Goal: Information Seeking & Learning: Learn about a topic

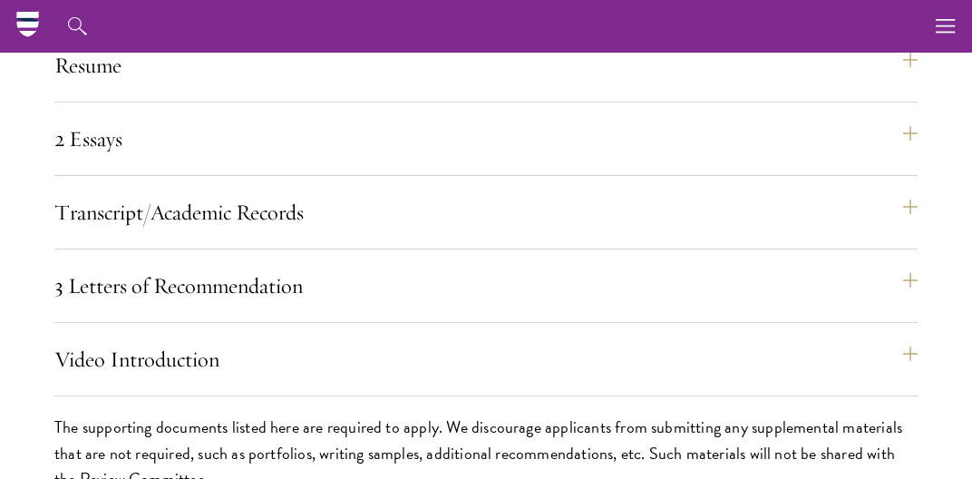
scroll to position [5080, 0]
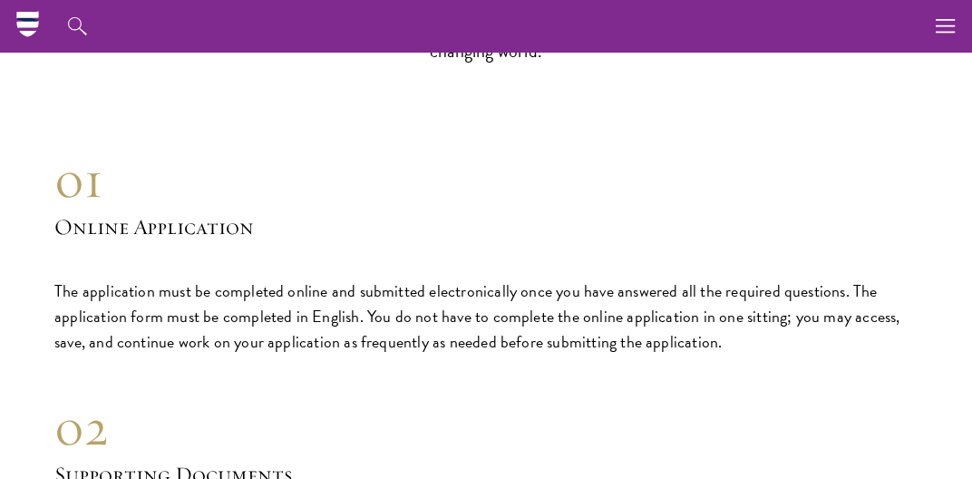
click at [0, 0] on link "Overview" at bounding box center [0, 0] width 0 height 0
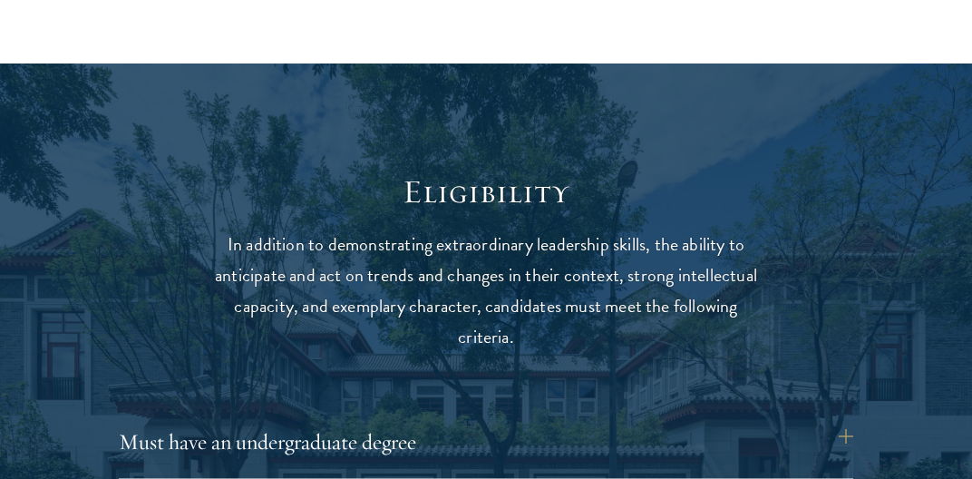
scroll to position [2203, 0]
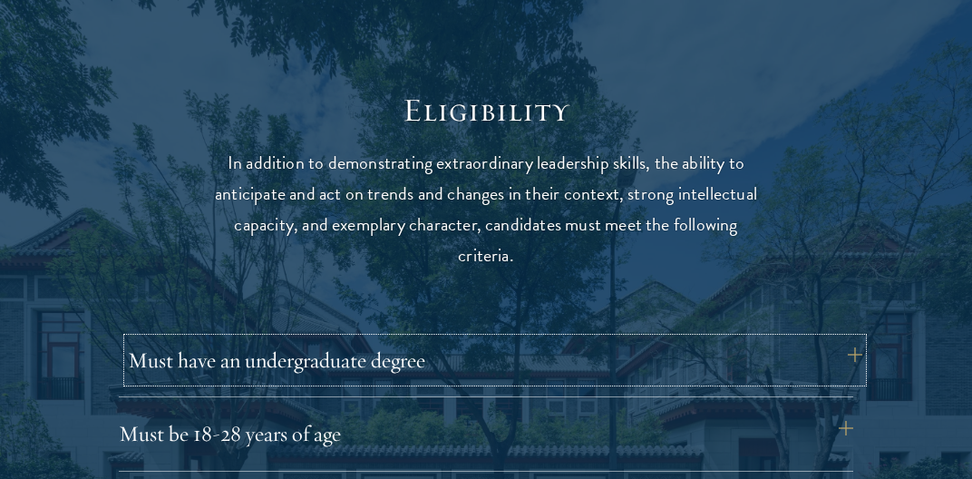
click at [409, 355] on button "Must have an undergraduate degree" at bounding box center [495, 360] width 735 height 44
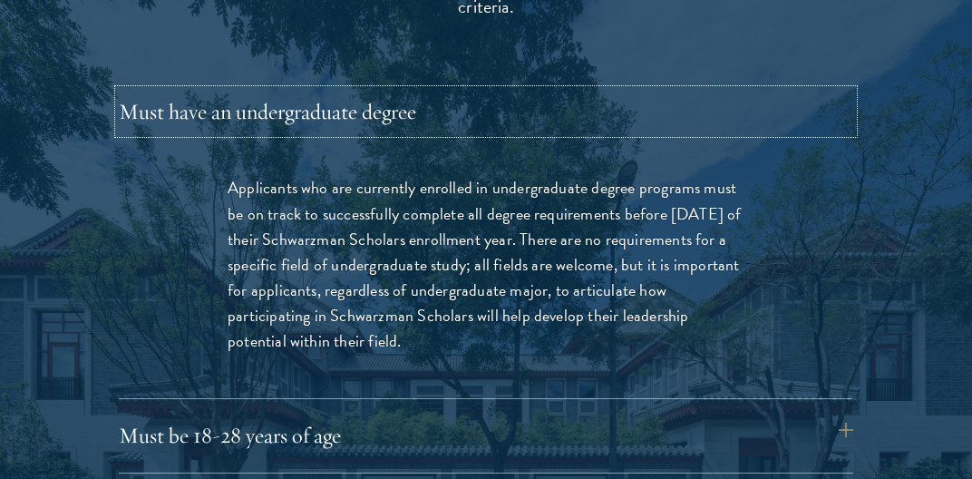
scroll to position [2490, 0]
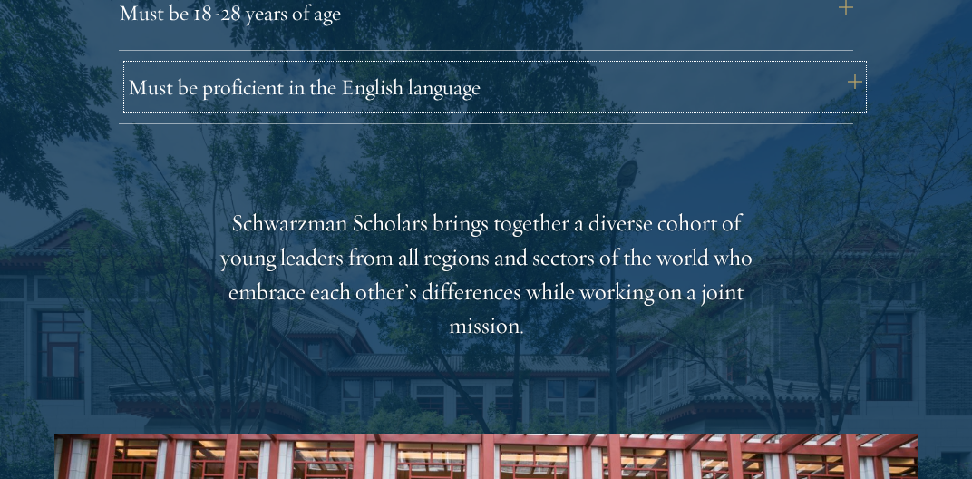
click at [448, 83] on button "Must be proficient in the English language" at bounding box center [495, 87] width 735 height 44
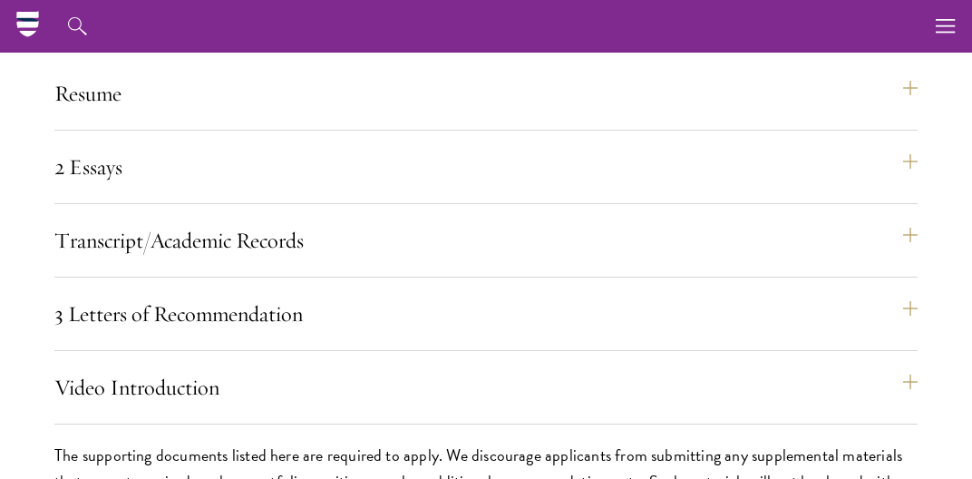
scroll to position [5880, 0]
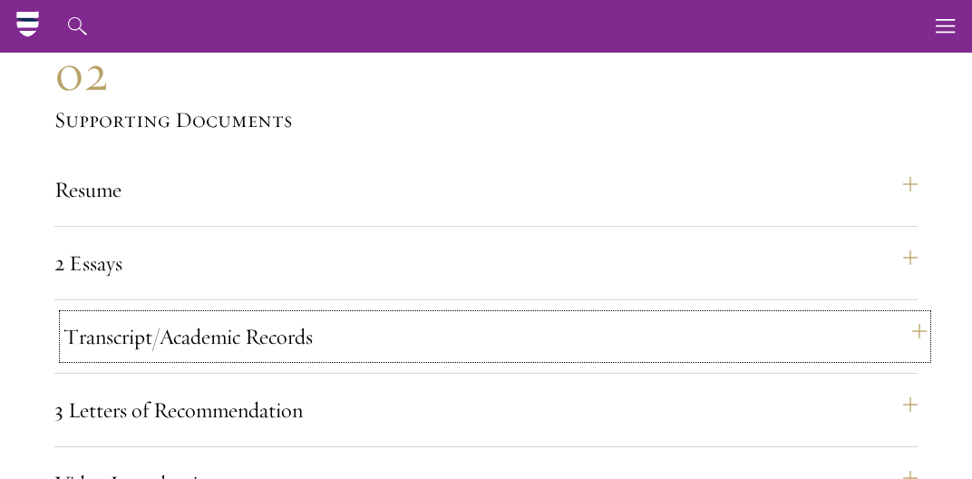
click at [687, 315] on button "Transcript/Academic Records" at bounding box center [496, 337] width 864 height 44
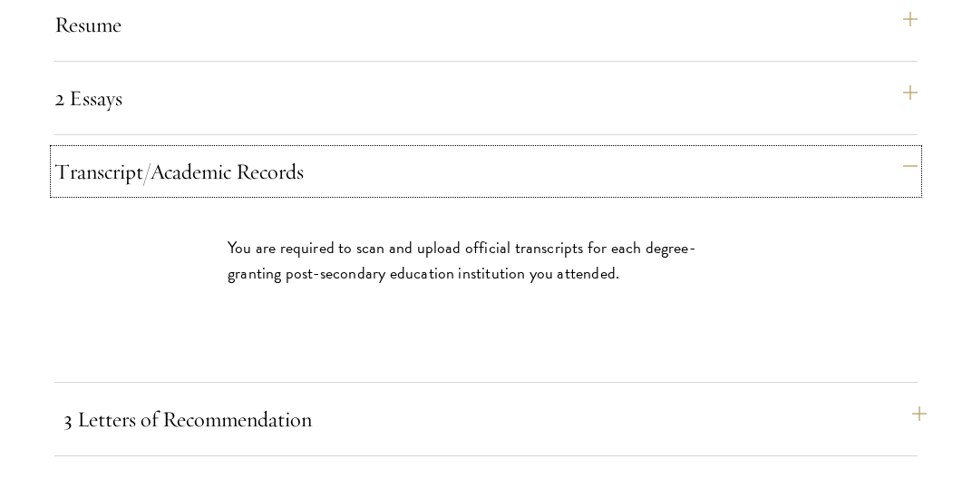
scroll to position [5626, 0]
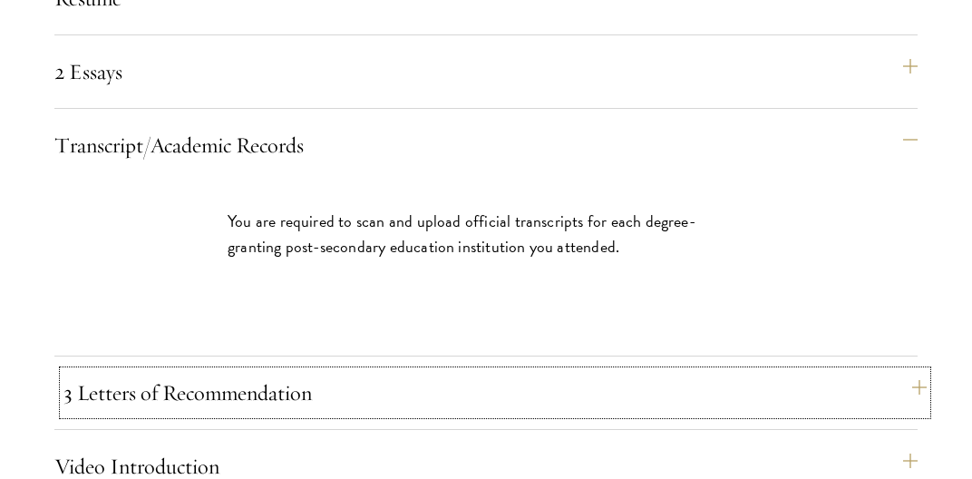
click at [691, 371] on button "3 Letters of Recommendation" at bounding box center [496, 393] width 864 height 44
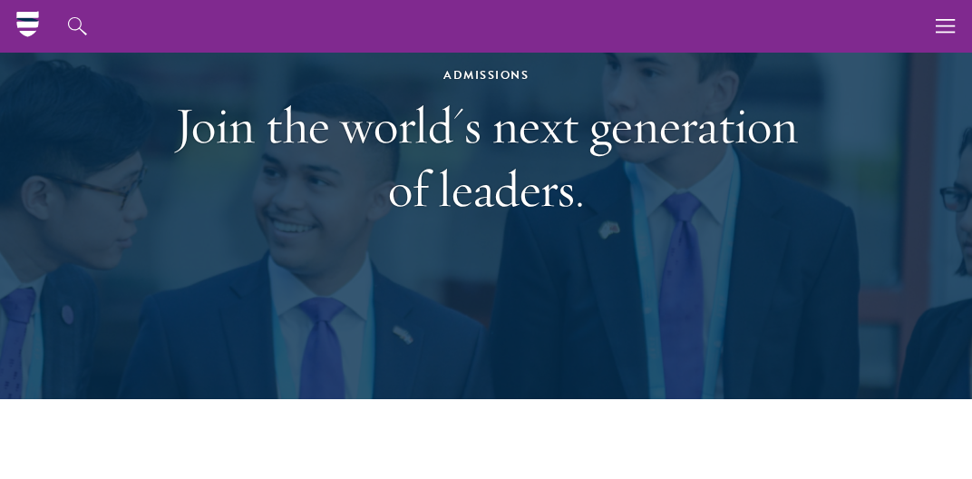
scroll to position [0, 0]
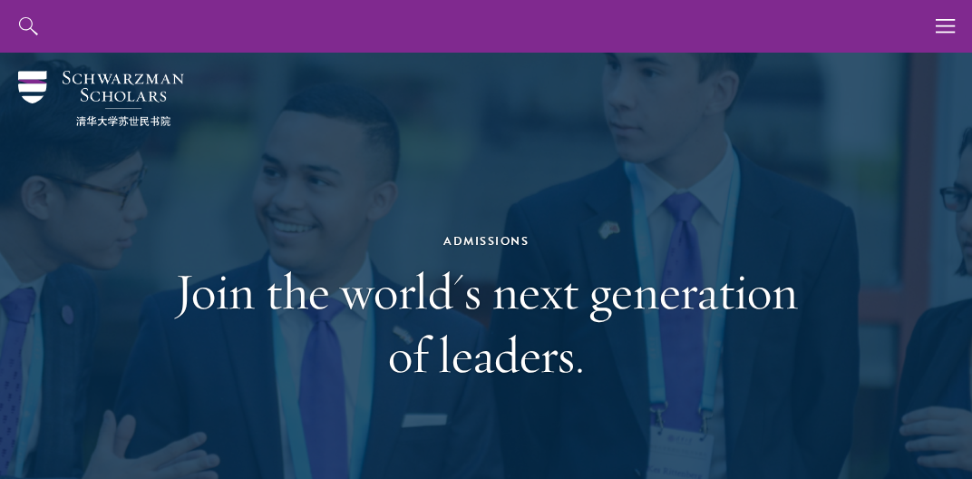
click at [0, 0] on link "About" at bounding box center [0, 0] width 0 height 0
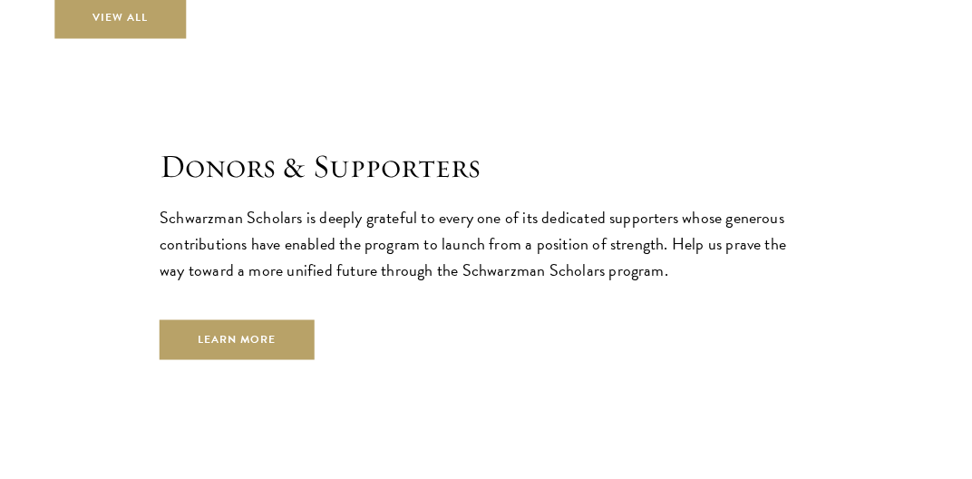
scroll to position [5352, 0]
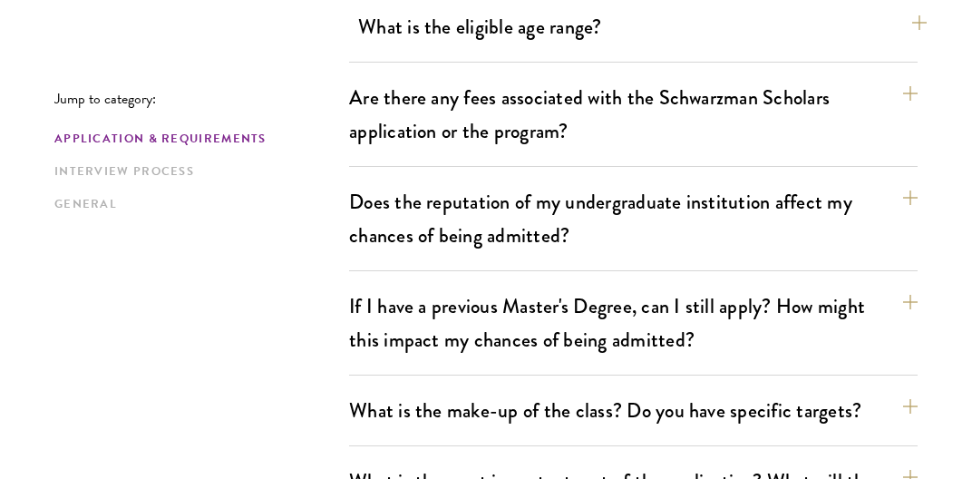
scroll to position [670, 0]
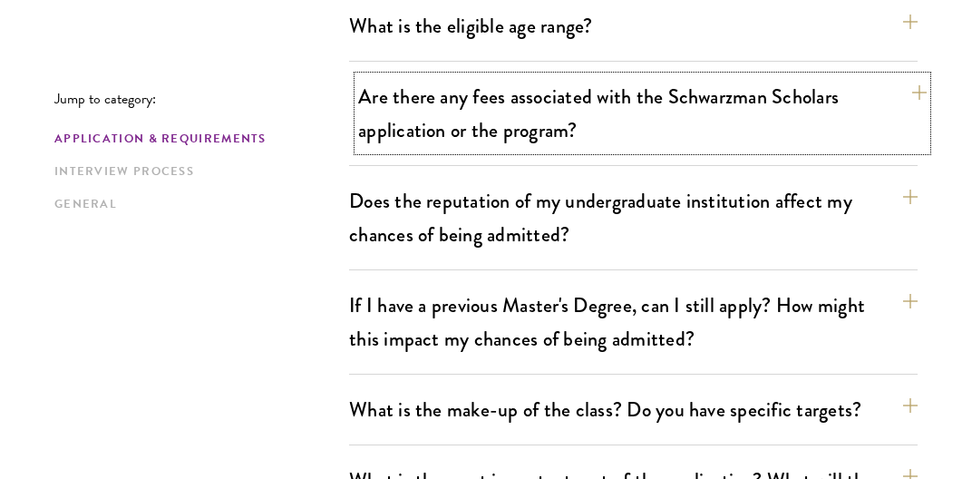
click at [749, 125] on button "Are there any fees associated with the Schwarzman Scholars application or the p…" at bounding box center [642, 113] width 569 height 74
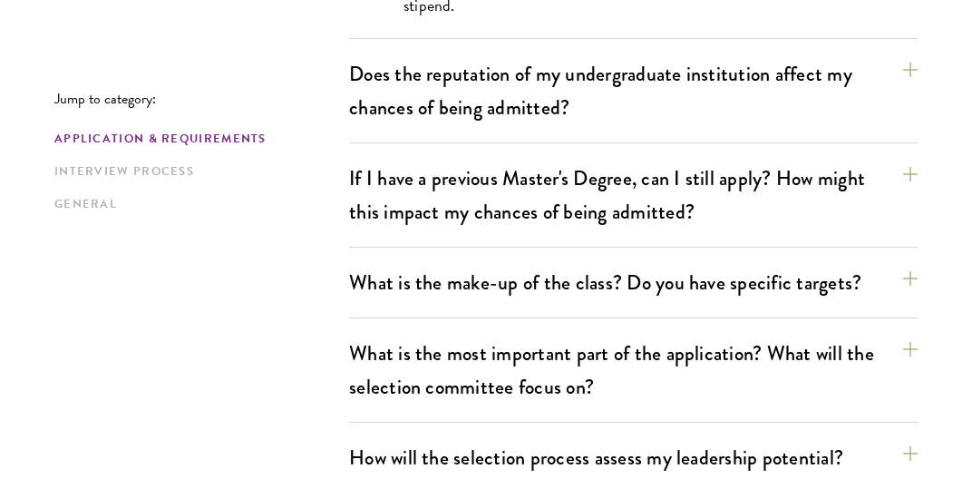
scroll to position [1149, 0]
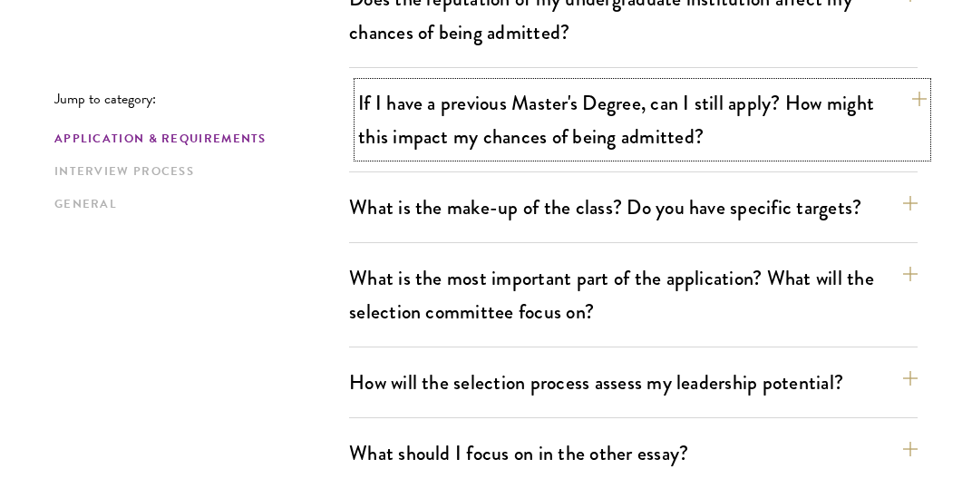
click at [617, 128] on button "If I have a previous Master's Degree, can I still apply? How might this impact …" at bounding box center [642, 120] width 569 height 74
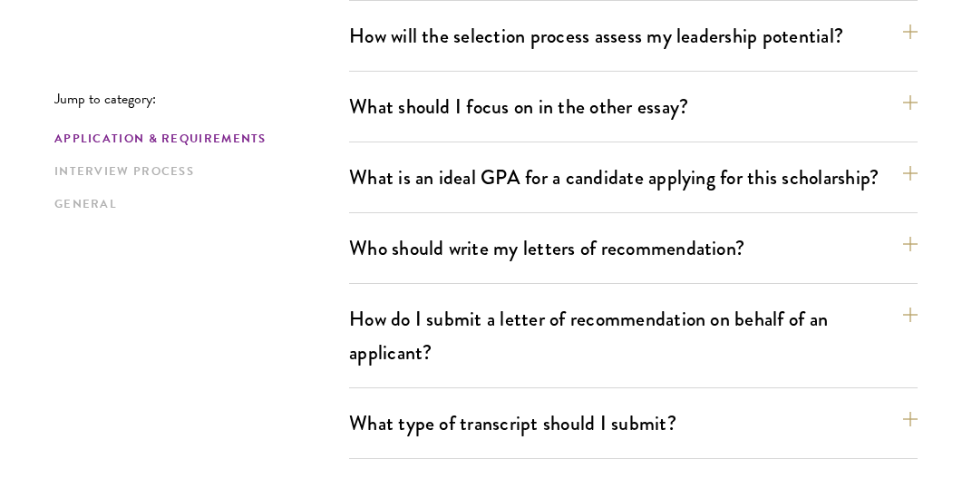
scroll to position [1447, 0]
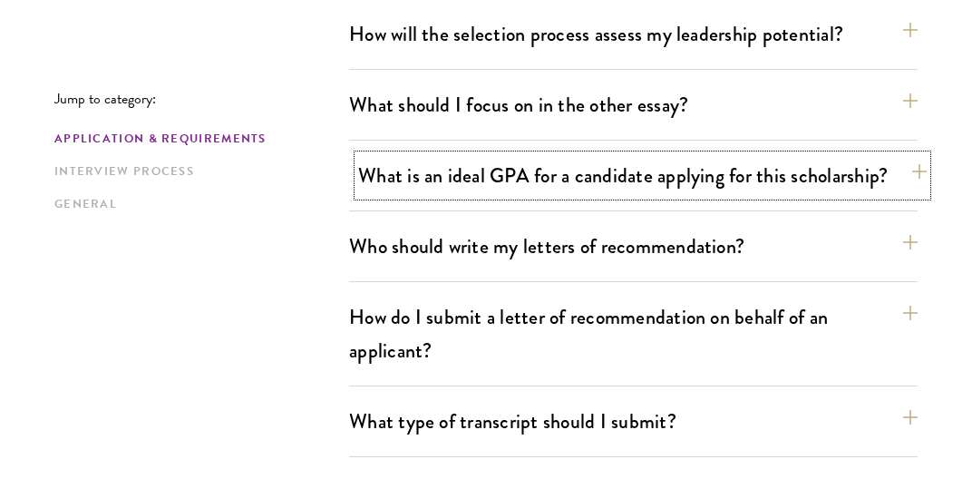
click at [608, 174] on button "What is an ideal GPA for a candidate applying for this scholarship?" at bounding box center [642, 175] width 569 height 41
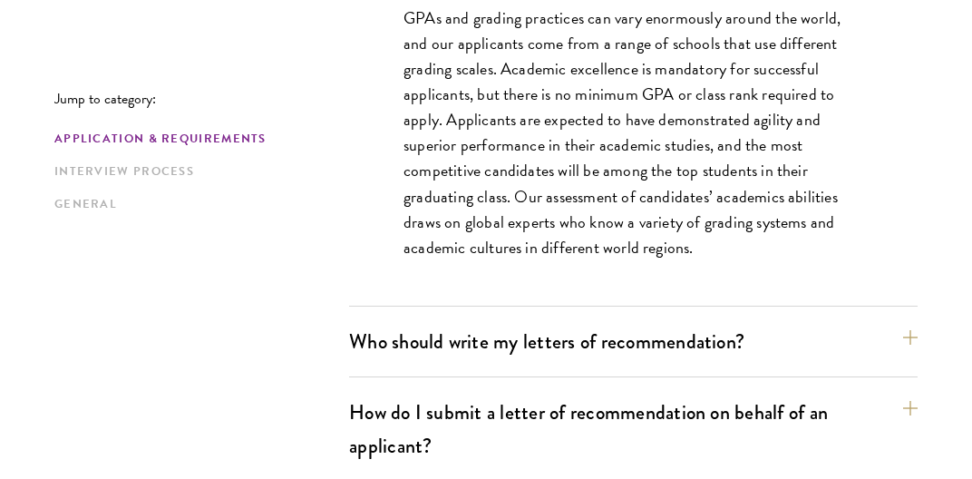
scroll to position [1605, 0]
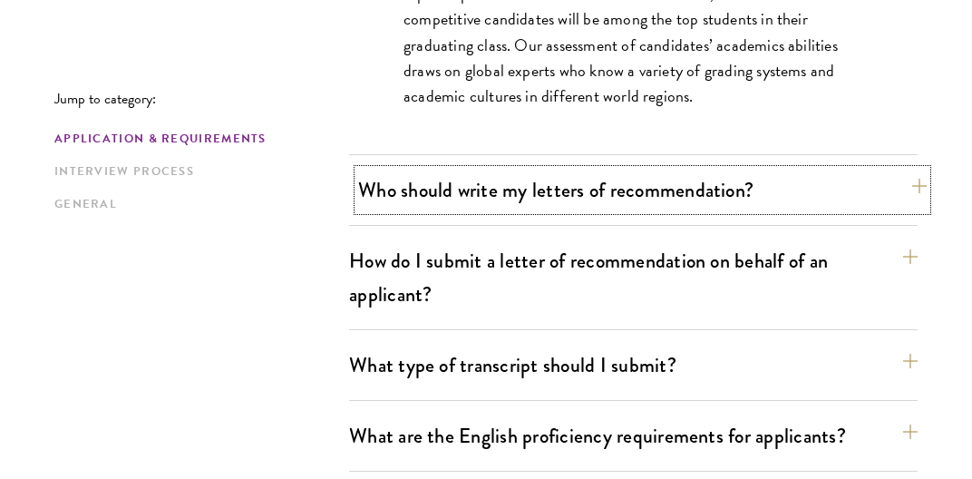
click at [609, 185] on button "Who should write my letters of recommendation?" at bounding box center [642, 190] width 569 height 41
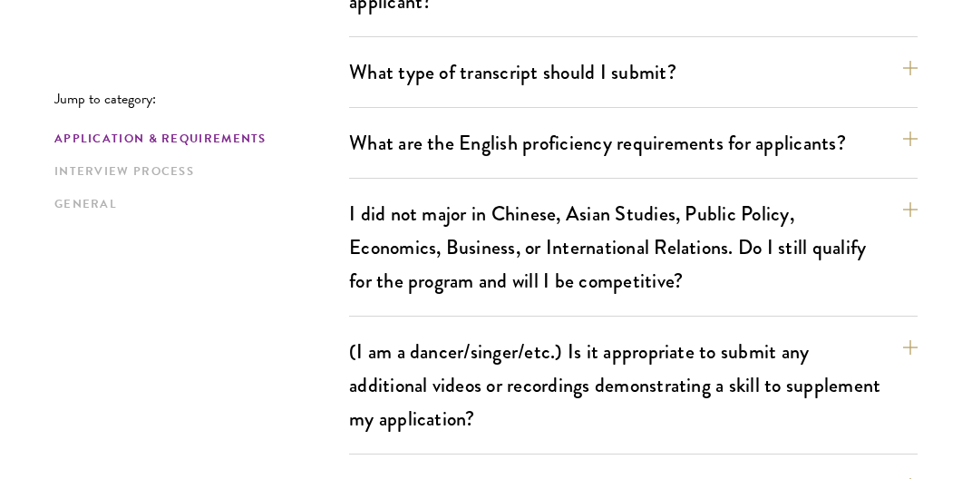
scroll to position [2467, 0]
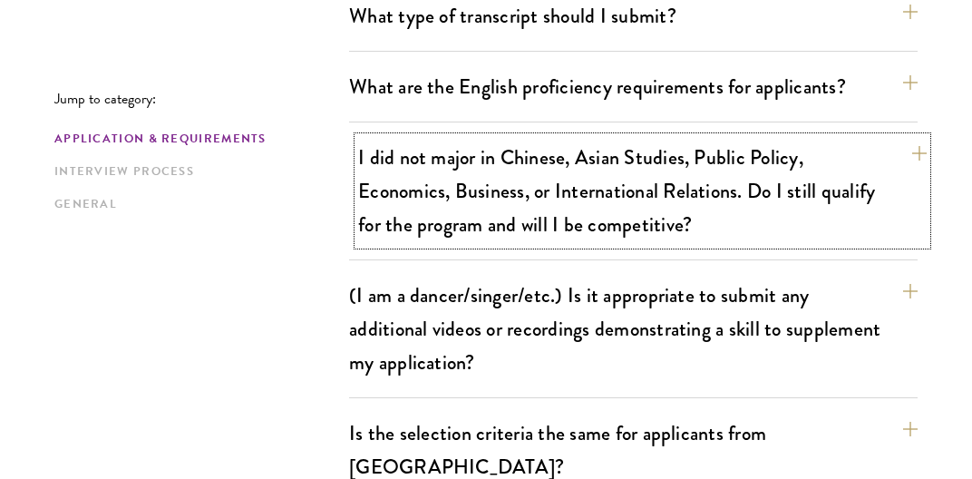
click at [630, 200] on button "I did not major in Chinese, Asian Studies, Public Policy, Economics, Business, …" at bounding box center [642, 191] width 569 height 108
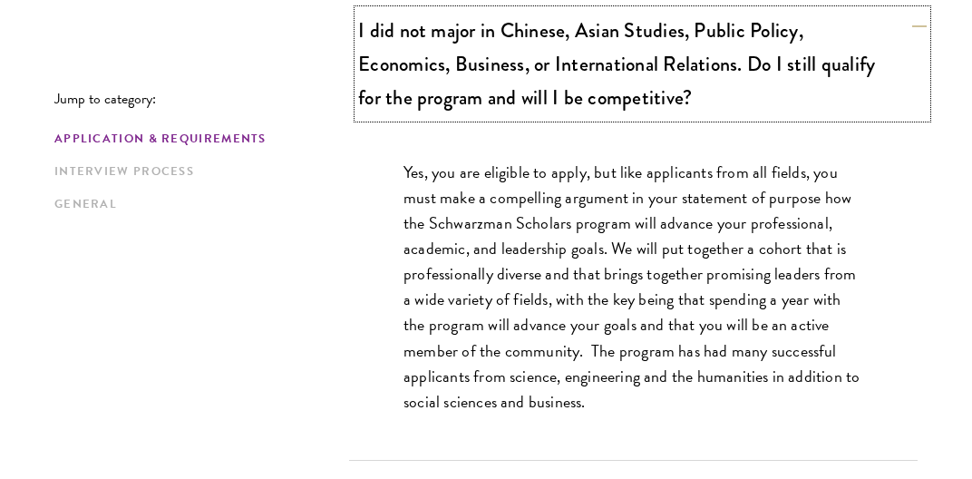
scroll to position [2010, 0]
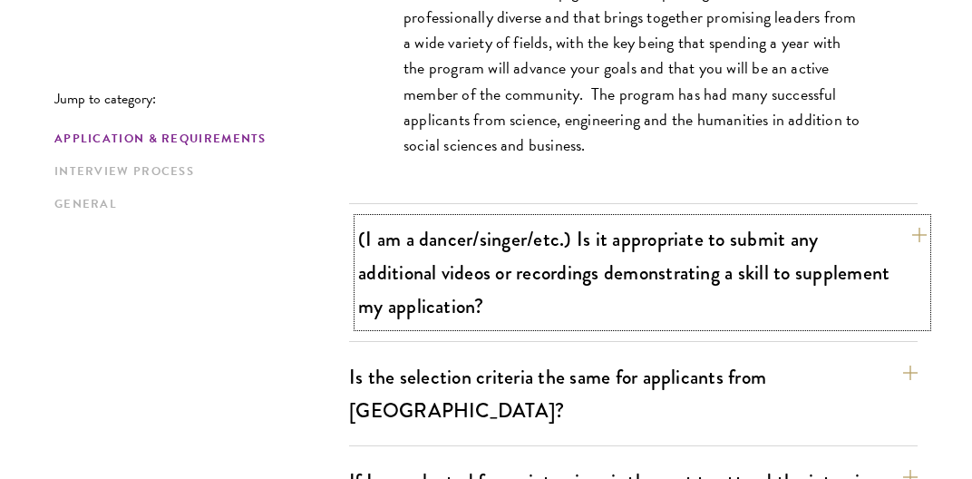
click at [643, 267] on button "(I am a dancer/singer/etc.) Is it appropriate to submit any additional videos o…" at bounding box center [642, 273] width 569 height 108
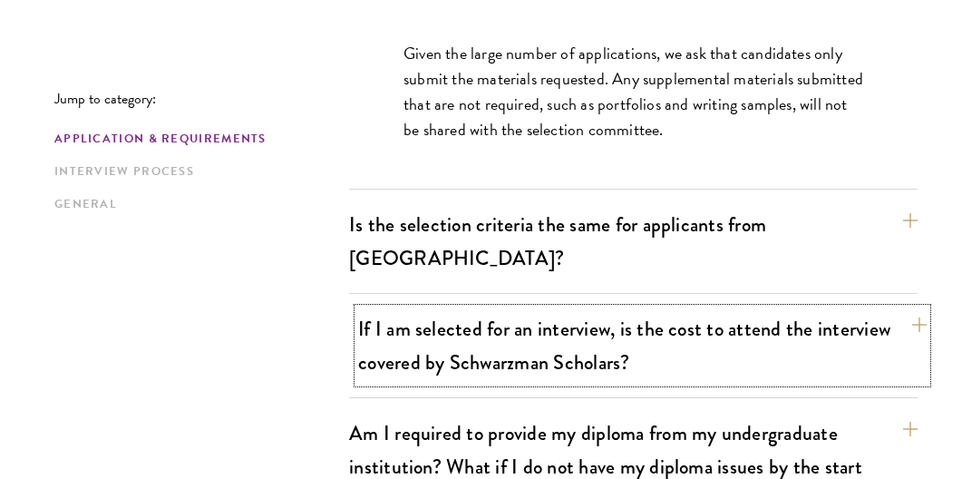
click at [708, 309] on button "If I am selected for an interview, is the cost to attend the interview covered …" at bounding box center [642, 345] width 569 height 74
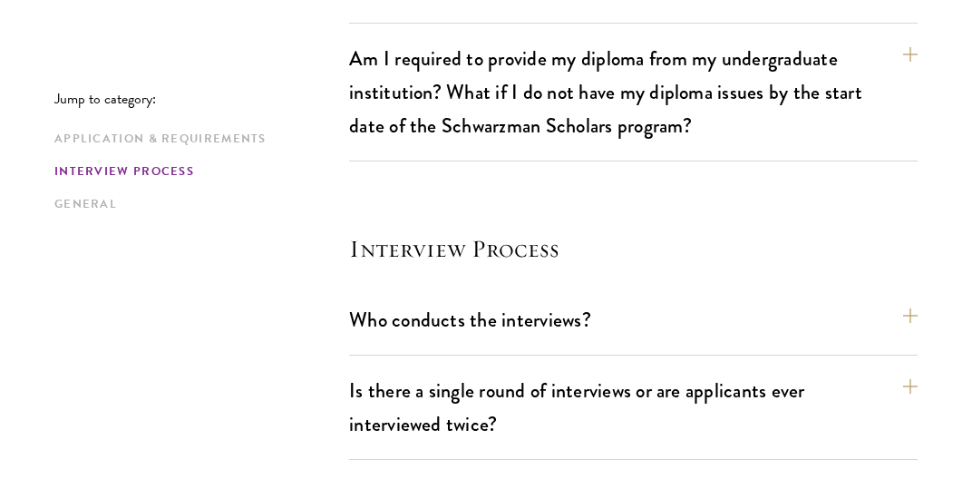
scroll to position [2393, 0]
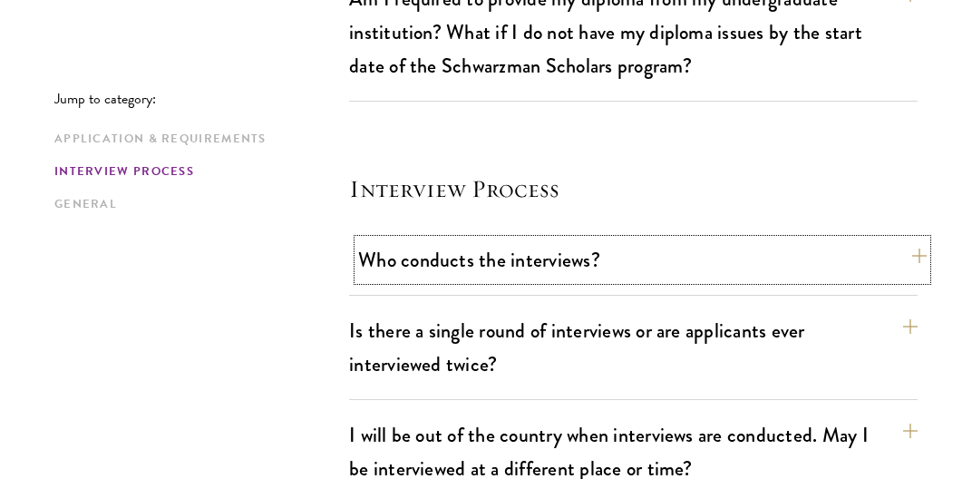
click at [707, 239] on button "Who conducts the interviews?" at bounding box center [642, 259] width 569 height 41
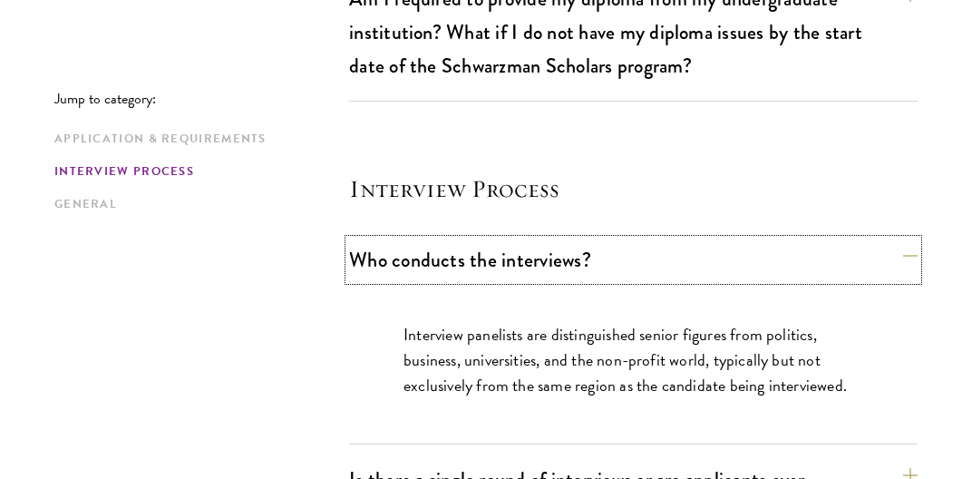
scroll to position [2653, 0]
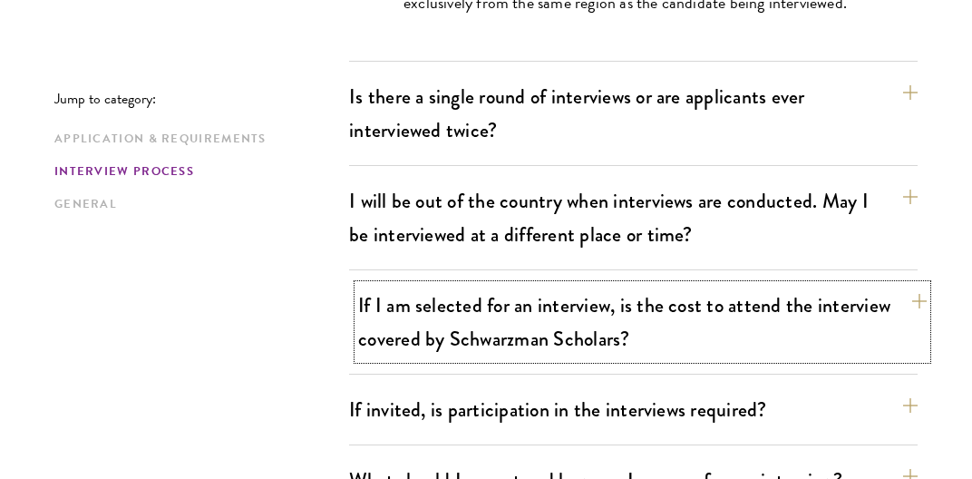
click at [662, 296] on button "If I am selected for an interview, is the cost to attend the interview covered …" at bounding box center [642, 322] width 569 height 74
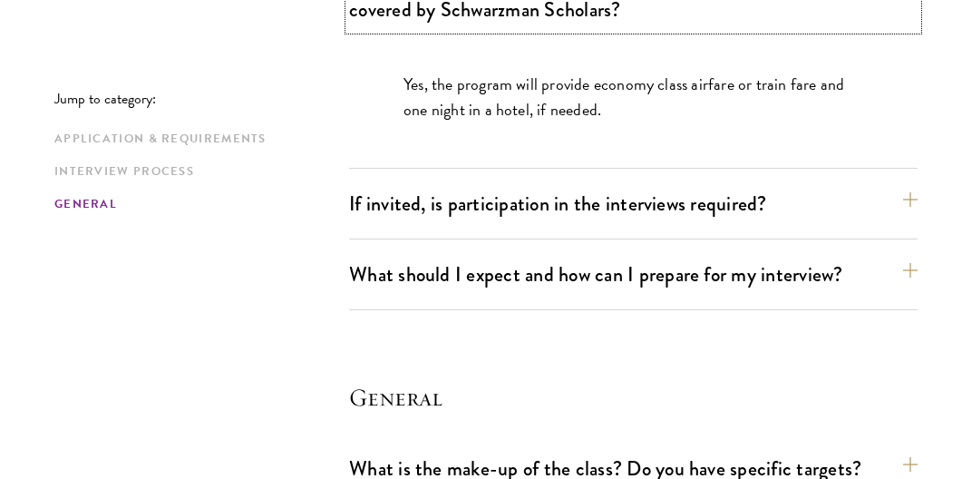
scroll to position [2845, 0]
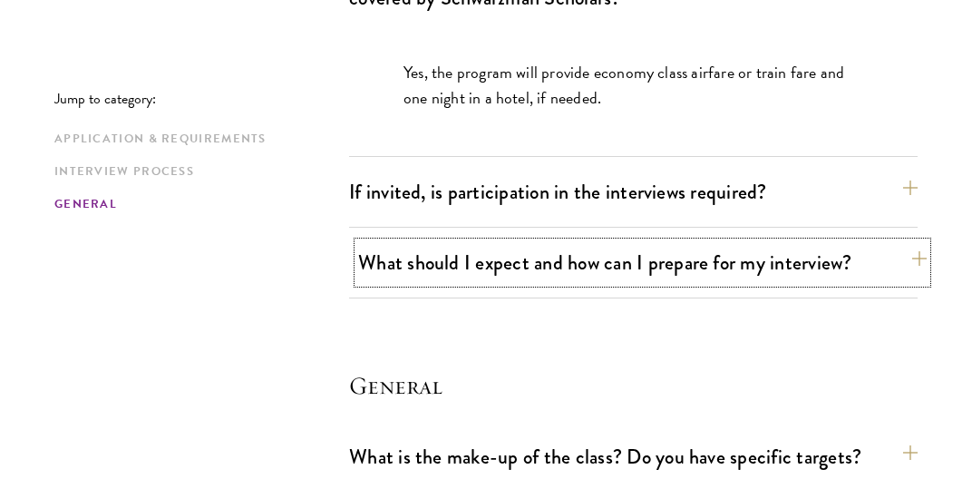
click at [682, 242] on button "What should I expect and how can I prepare for my interview?" at bounding box center [642, 262] width 569 height 41
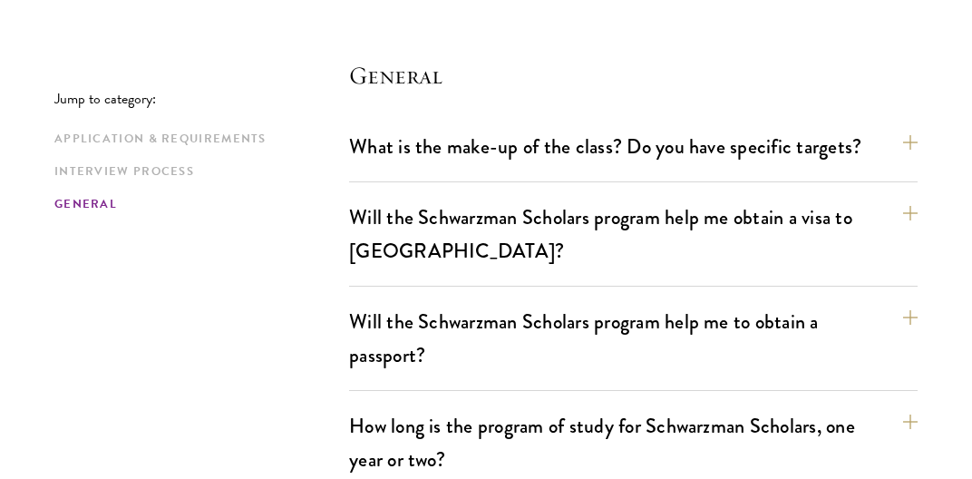
scroll to position [4186, 0]
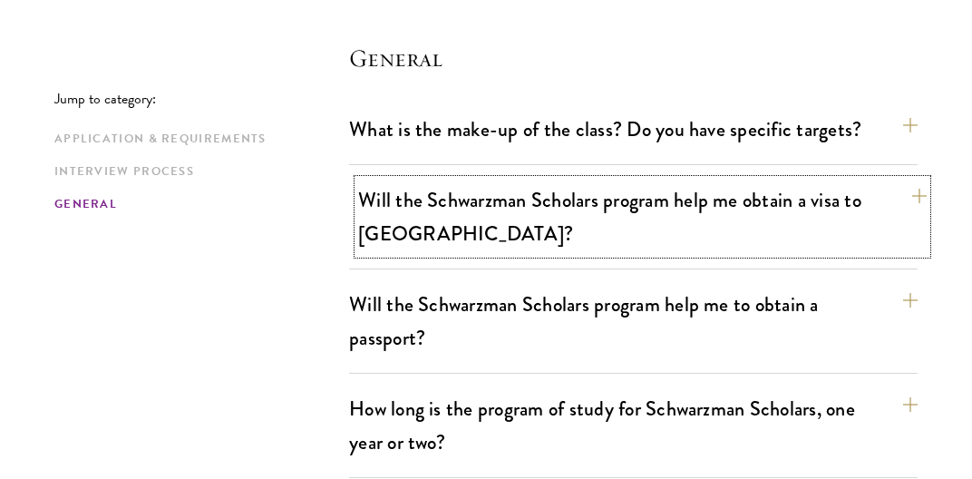
click at [607, 193] on button "Will the Schwarzman Scholars program help me obtain a visa to China?" at bounding box center [642, 217] width 569 height 74
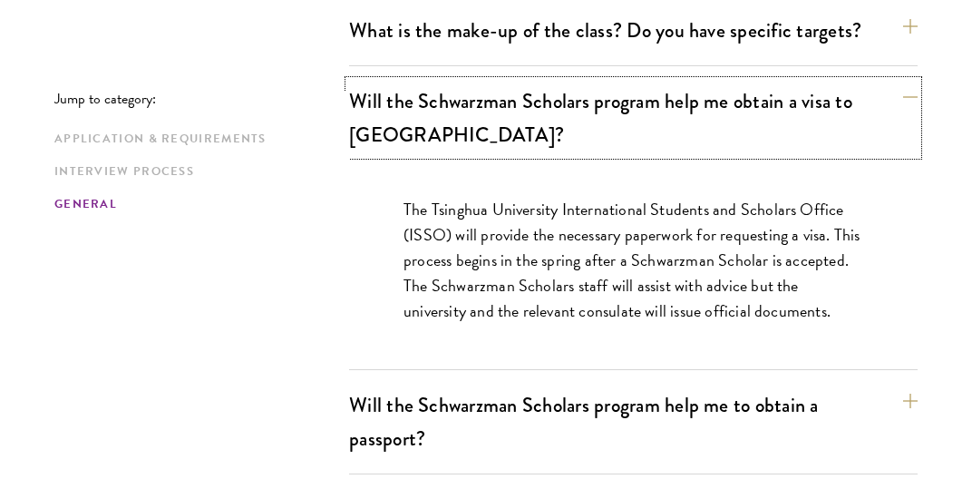
scroll to position [3240, 0]
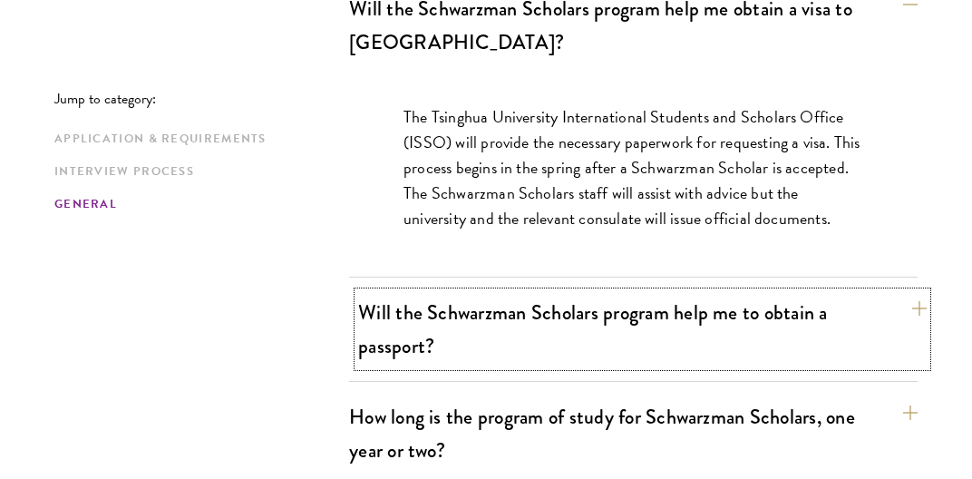
click at [575, 292] on button "Will the Schwarzman Scholars program help me to obtain a passport?" at bounding box center [642, 329] width 569 height 74
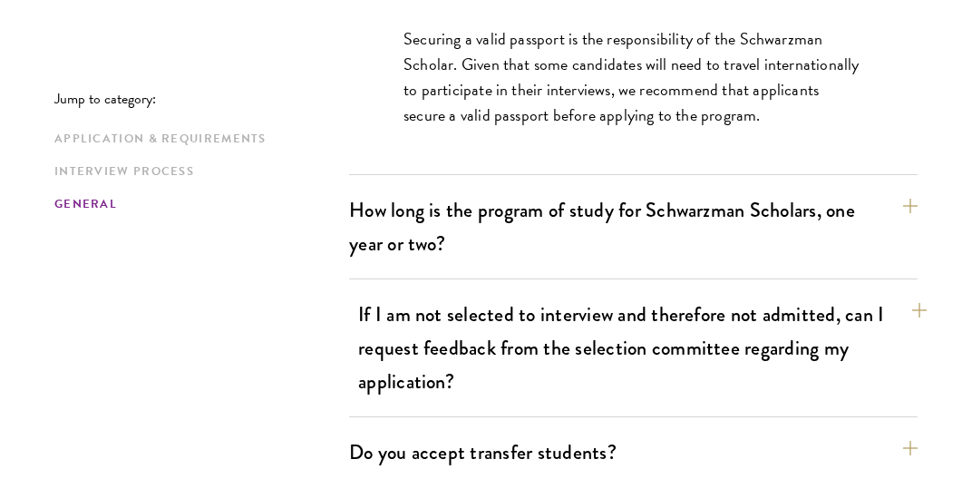
scroll to position [3432, 0]
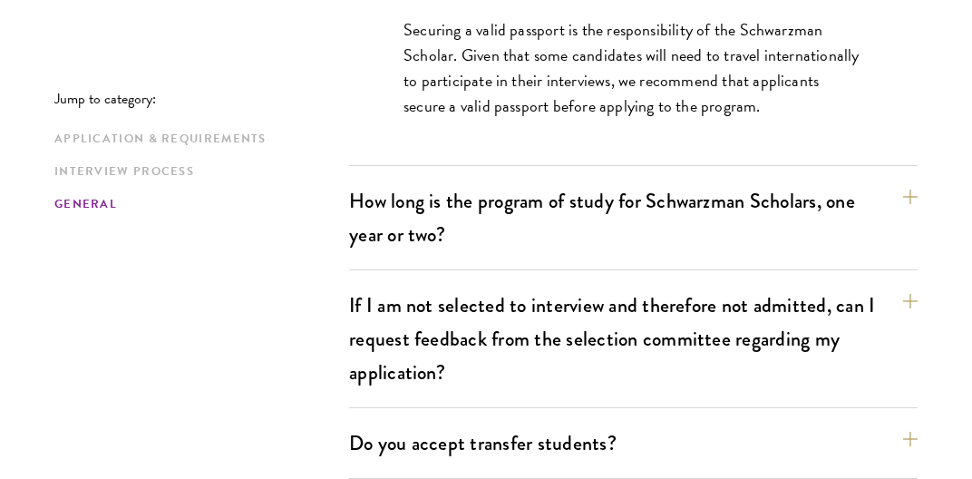
click at [595, 215] on div "How long is the program of study for Schwarzman Scholars, one year or two? The …" at bounding box center [633, 226] width 569 height 90
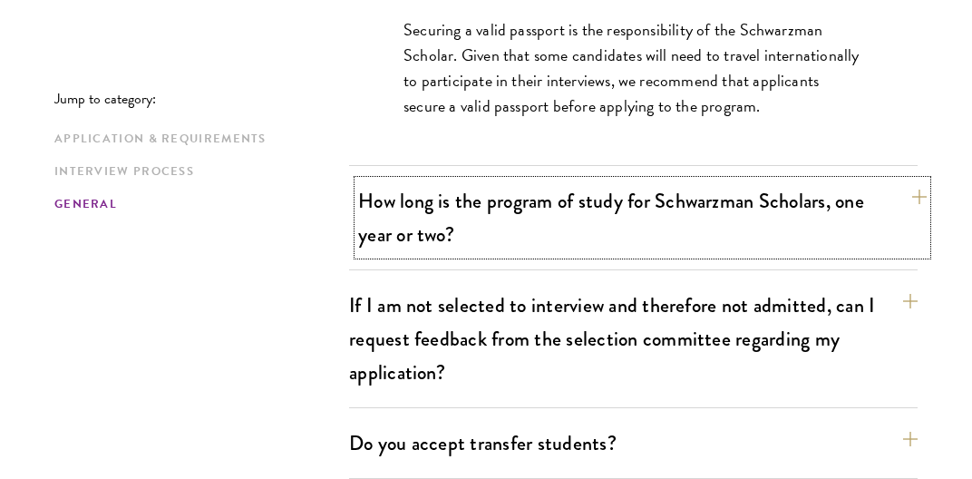
click at [581, 181] on button "How long is the program of study for Schwarzman Scholars, one year or two?" at bounding box center [642, 218] width 569 height 74
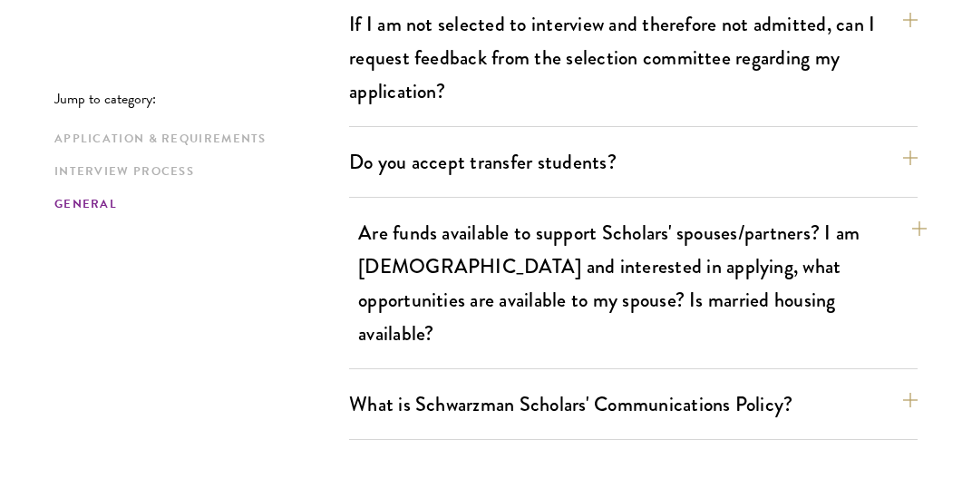
scroll to position [3816, 0]
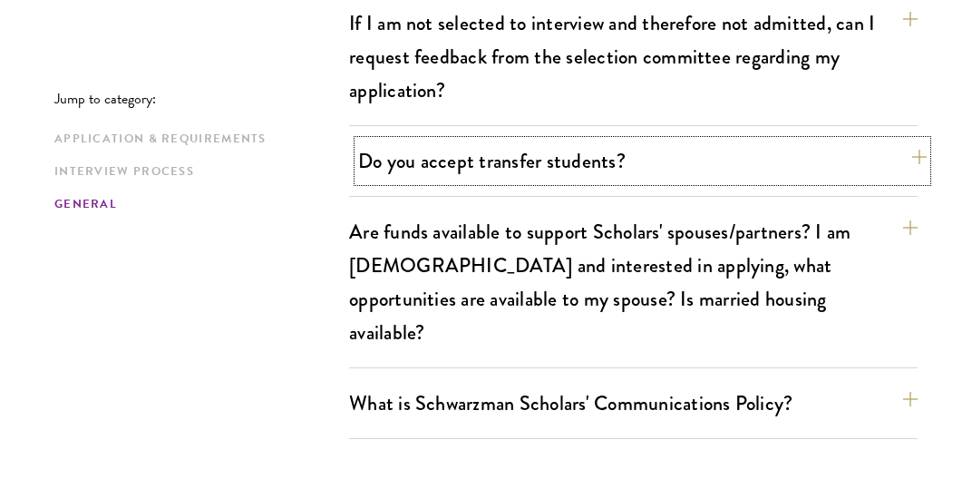
click at [590, 141] on button "Do you accept transfer students?" at bounding box center [642, 161] width 569 height 41
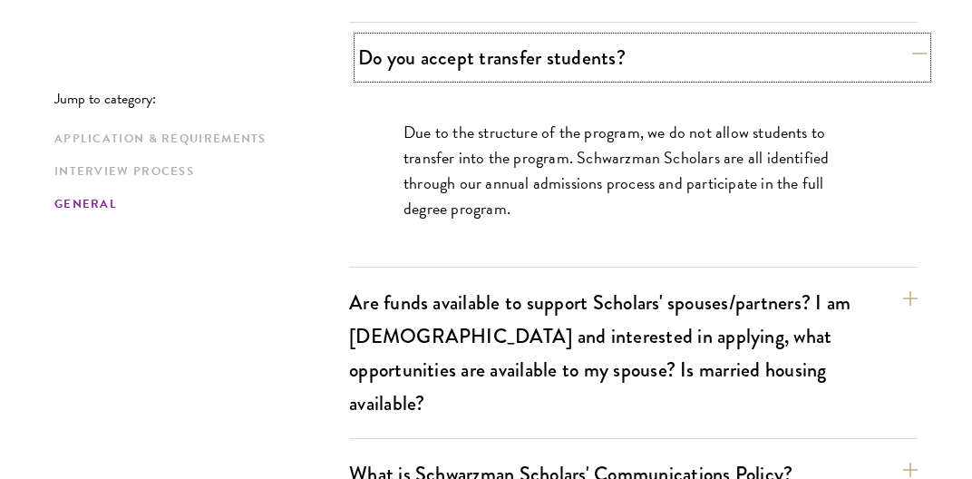
scroll to position [3730, 0]
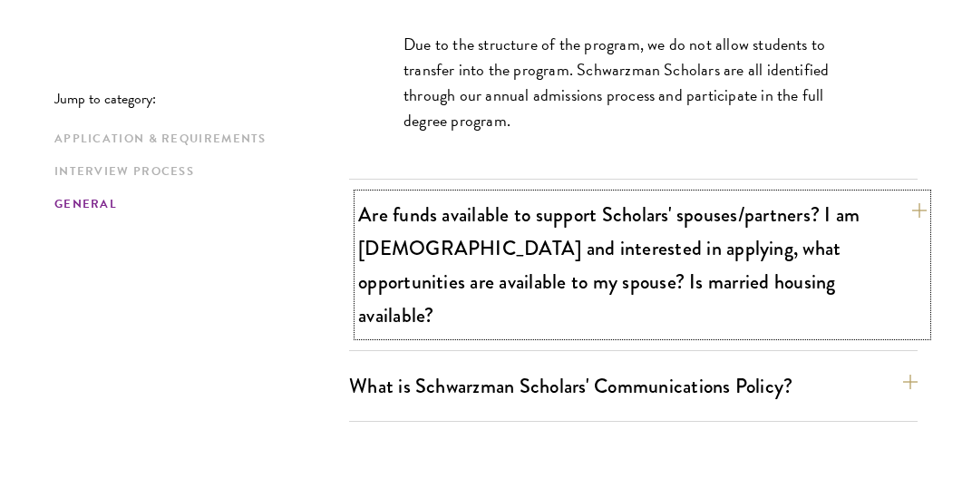
click at [630, 215] on button "Are funds available to support Scholars' spouses/partners? I am married and int…" at bounding box center [642, 265] width 569 height 142
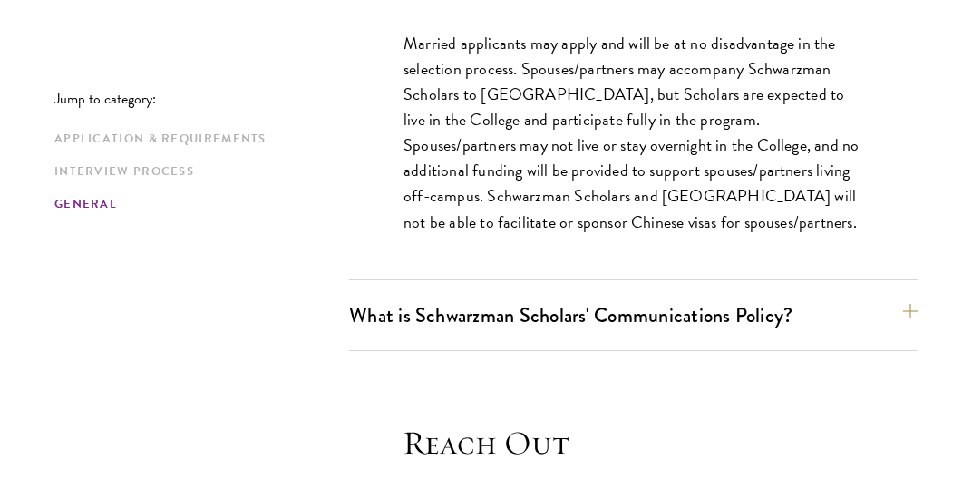
scroll to position [3922, 0]
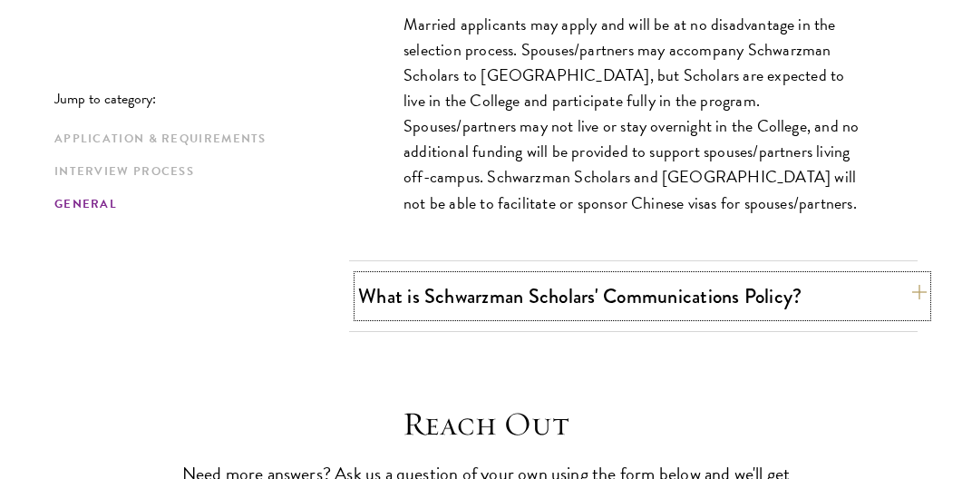
click at [630, 276] on button "What is Schwarzman Scholars' Communications Policy?" at bounding box center [642, 296] width 569 height 41
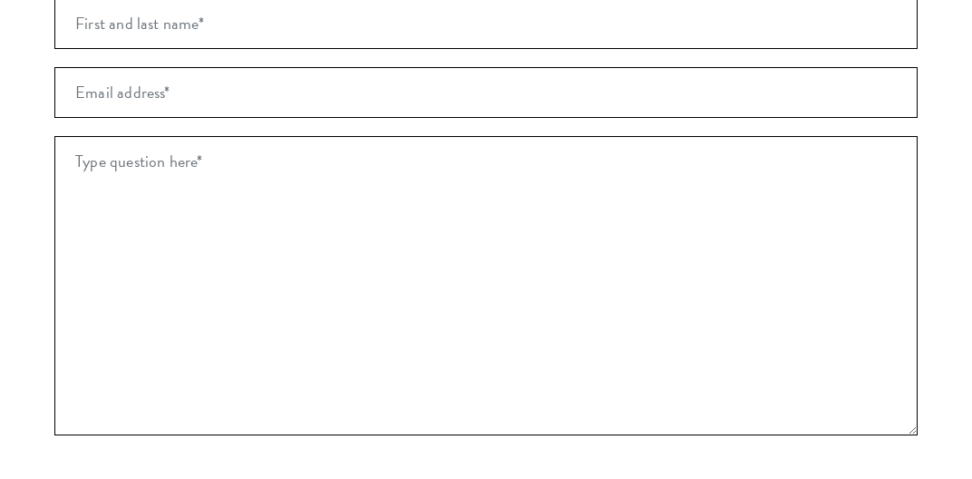
scroll to position [5071, 0]
